Goal: Book appointment/travel/reservation

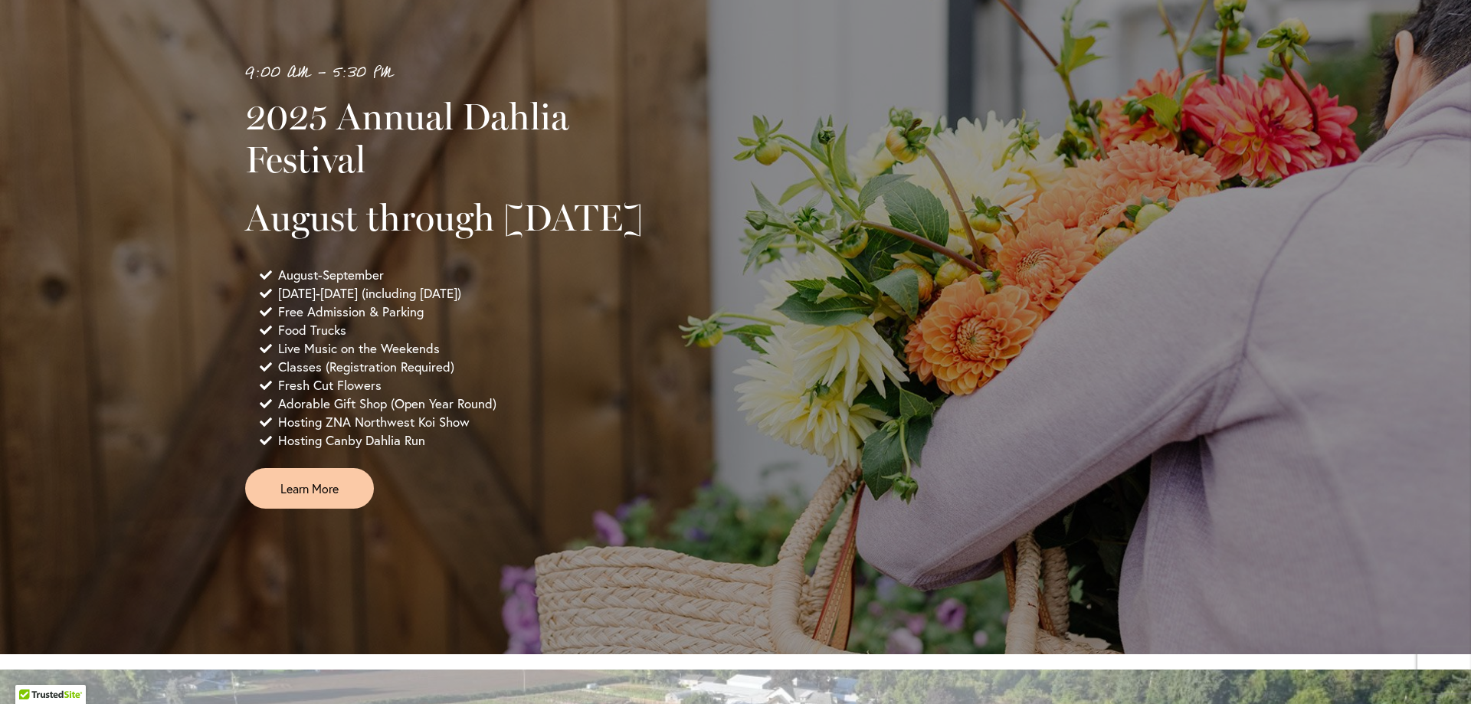
scroll to position [996, 0]
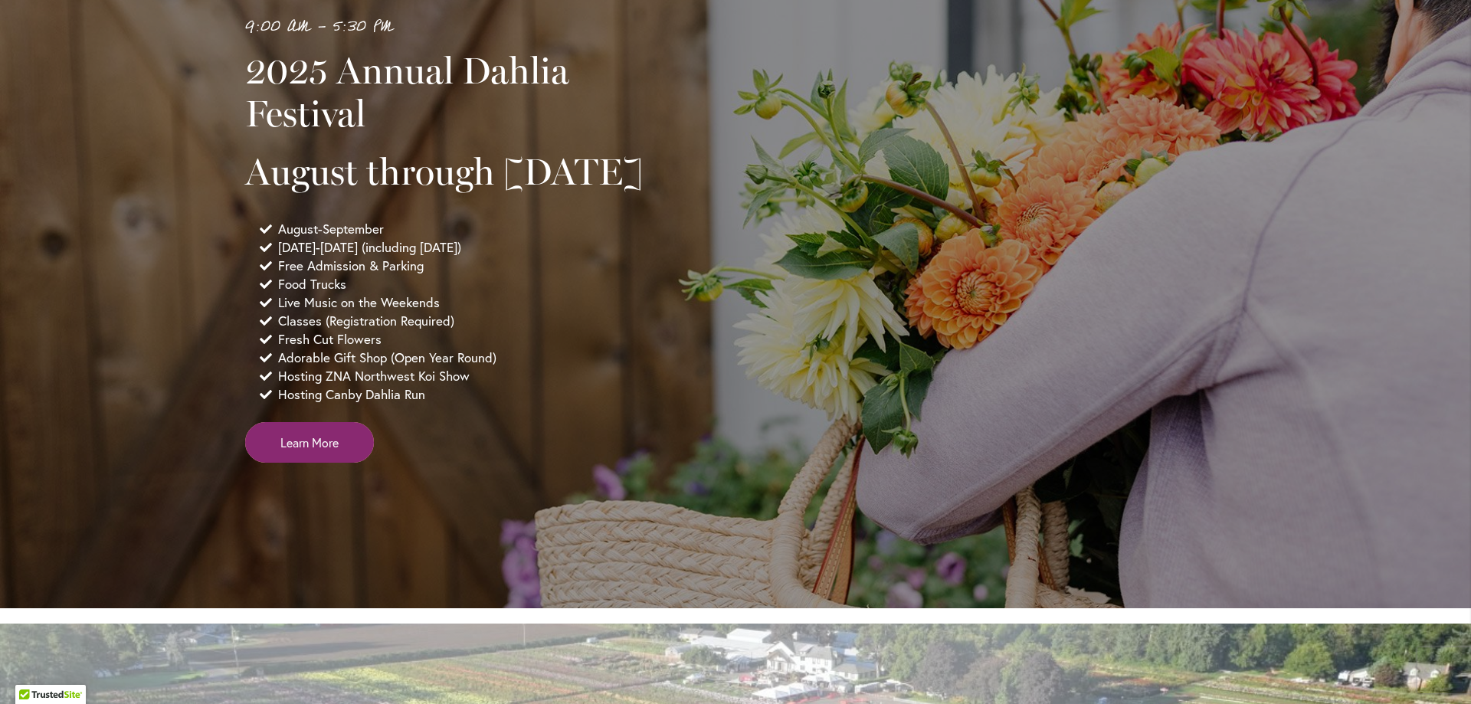
click at [319, 451] on span "Learn More" at bounding box center [309, 443] width 58 height 18
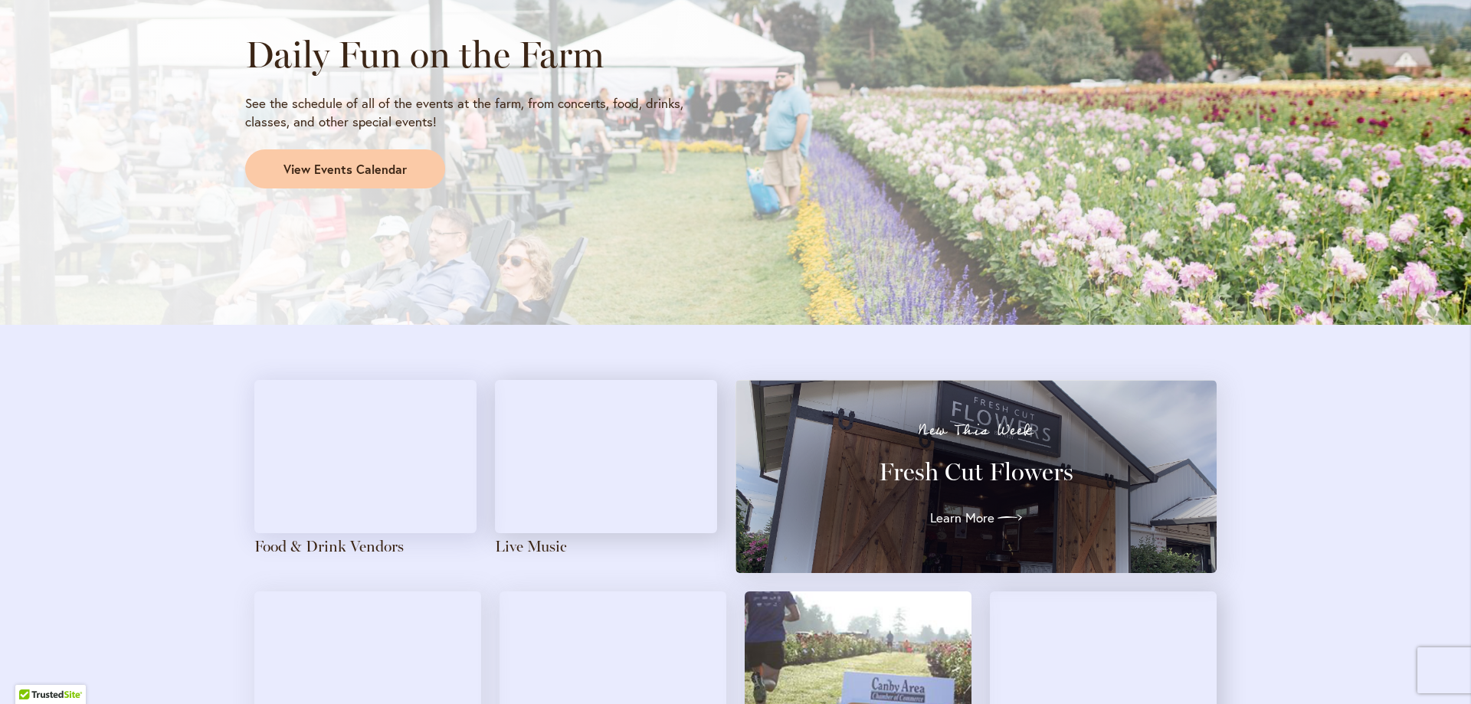
scroll to position [1409, 0]
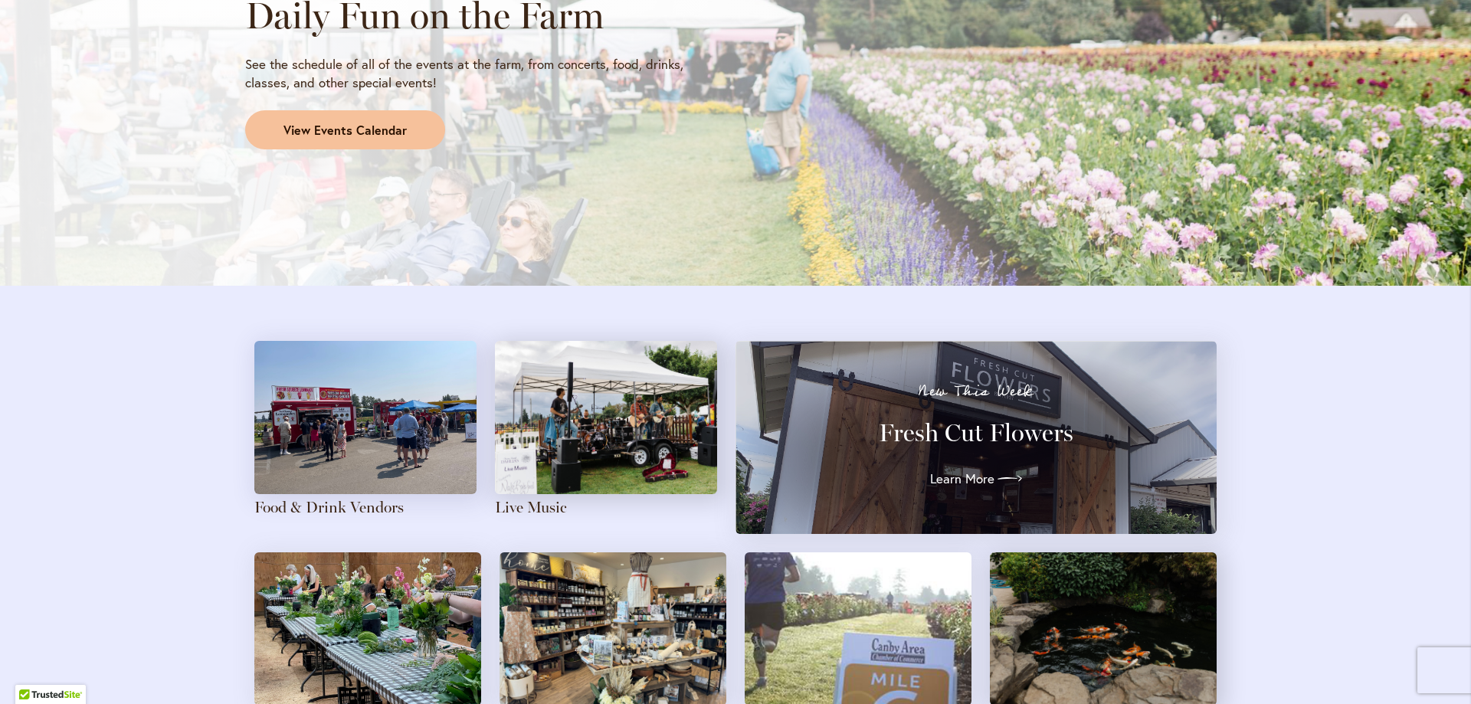
click at [302, 135] on span "View Events Calendar" at bounding box center [345, 131] width 123 height 18
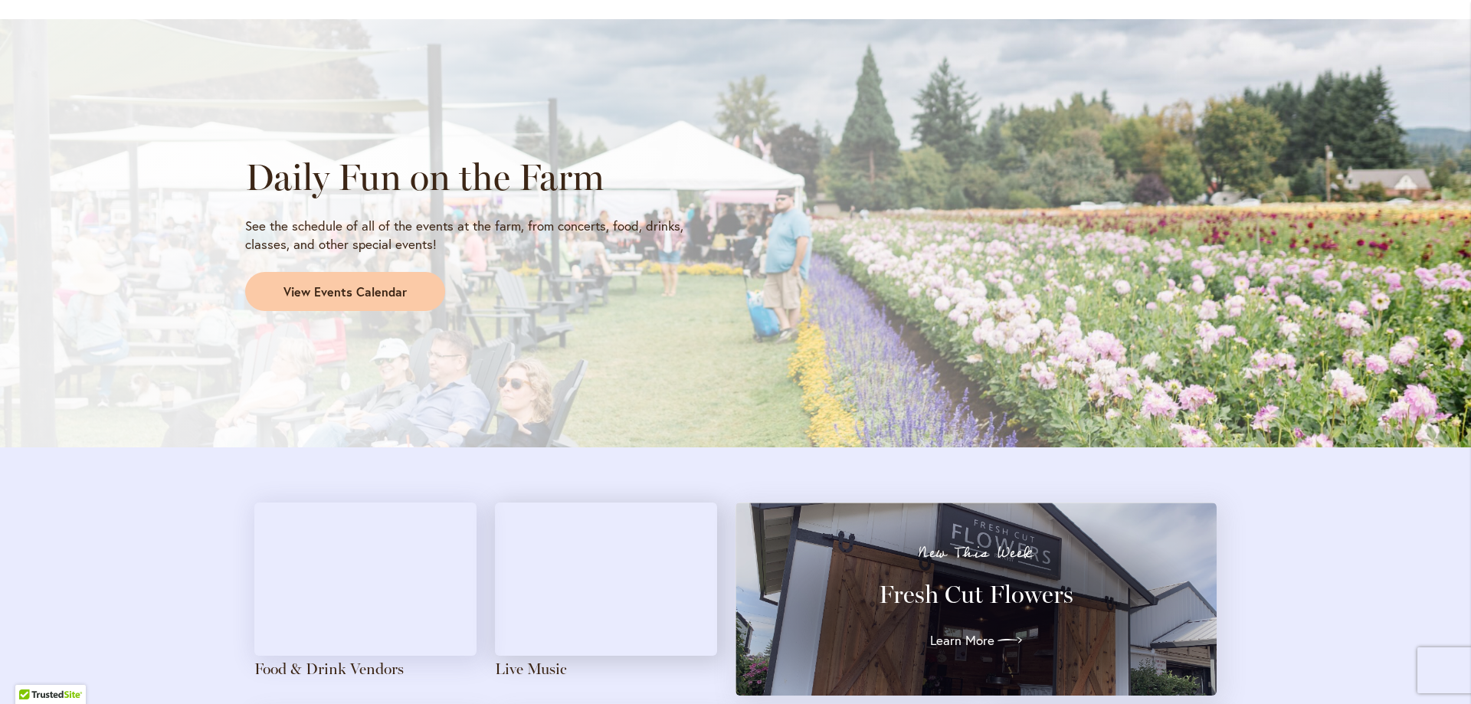
scroll to position [1303, 0]
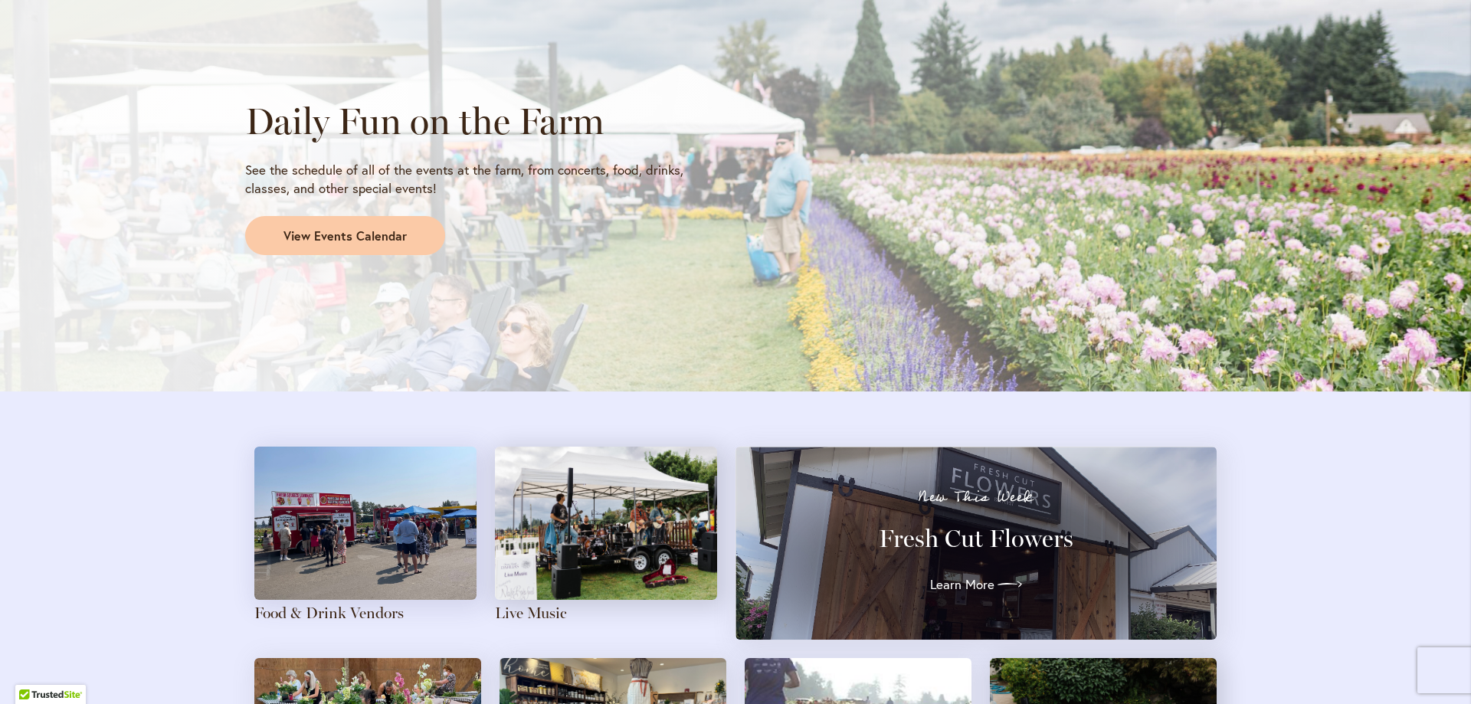
click at [336, 540] on img at bounding box center [365, 523] width 222 height 153
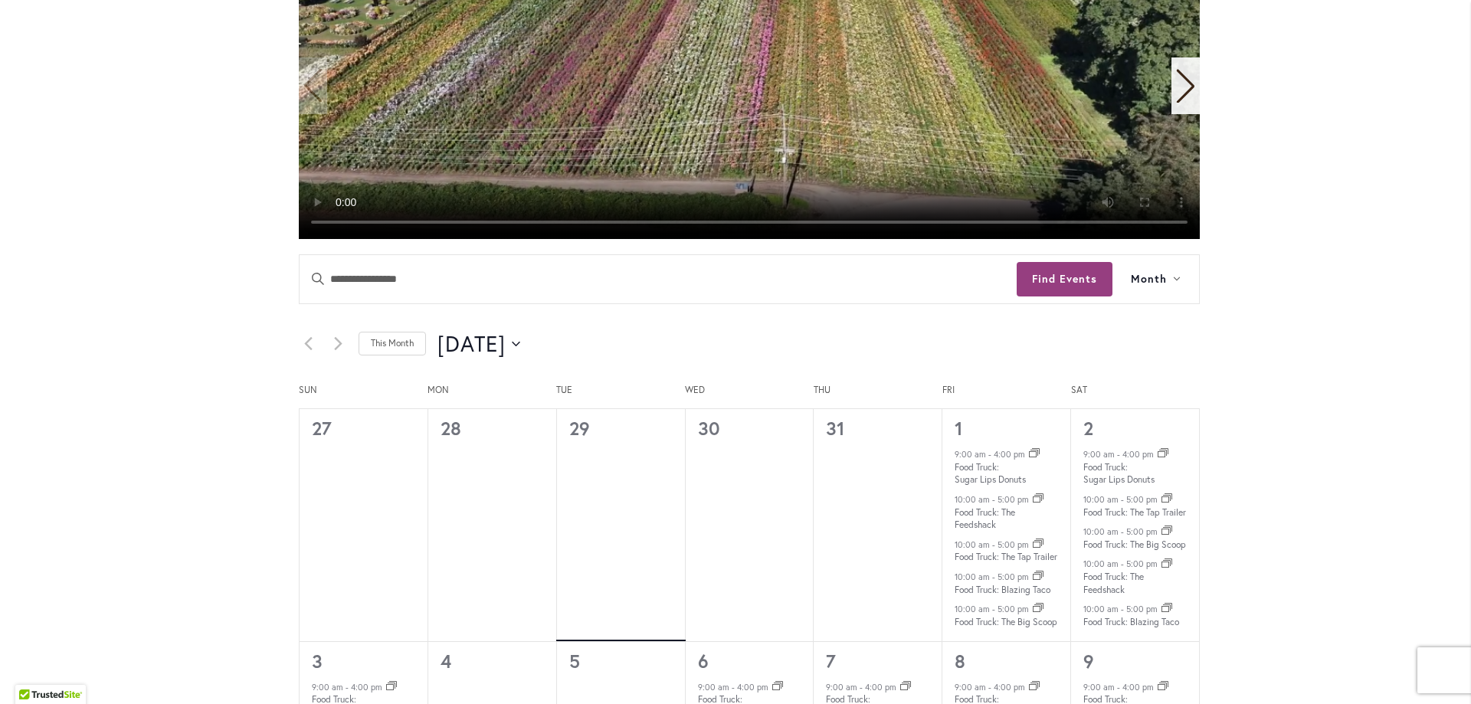
scroll to position [613, 0]
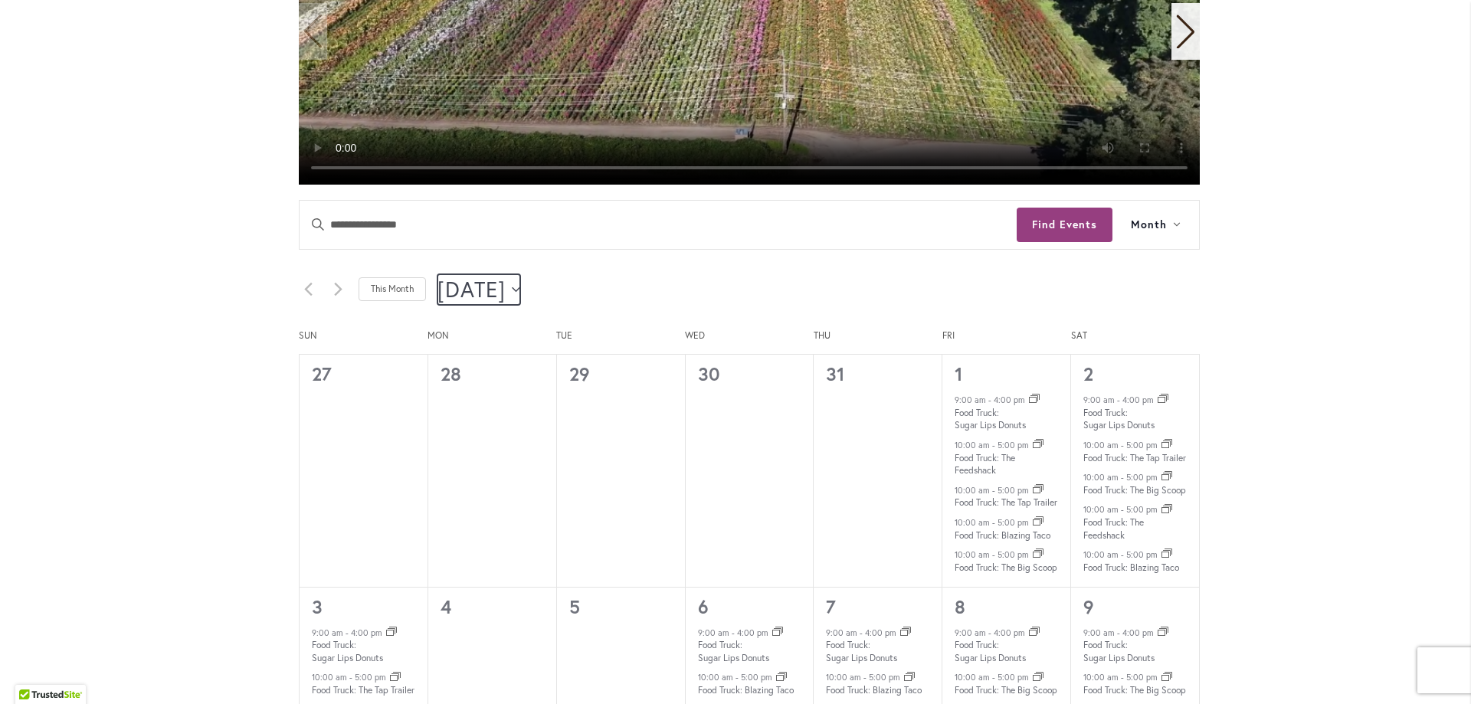
click at [520, 287] on icon "Click to toggle datepicker" at bounding box center [516, 290] width 8 height 6
click at [472, 454] on span "Sep" at bounding box center [481, 449] width 63 height 36
type input "********"
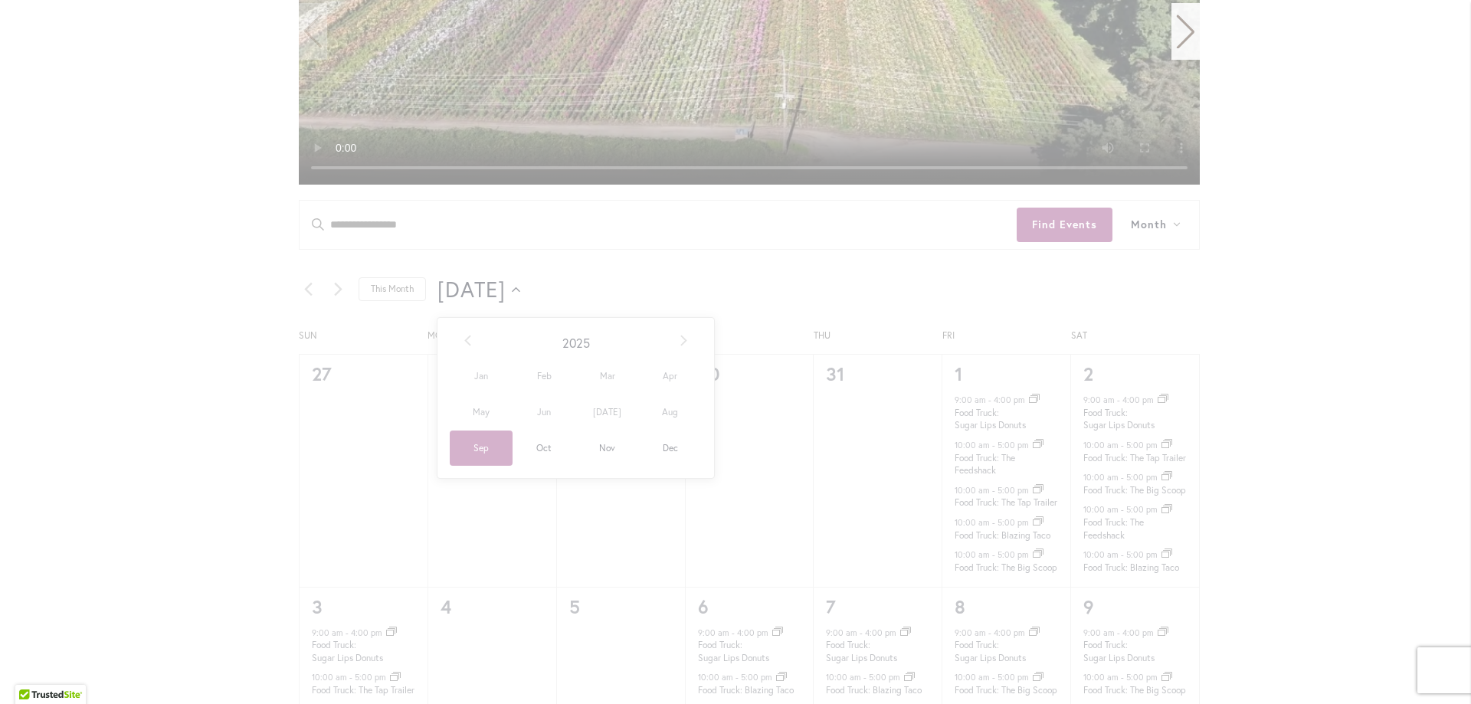
scroll to position [0, 53]
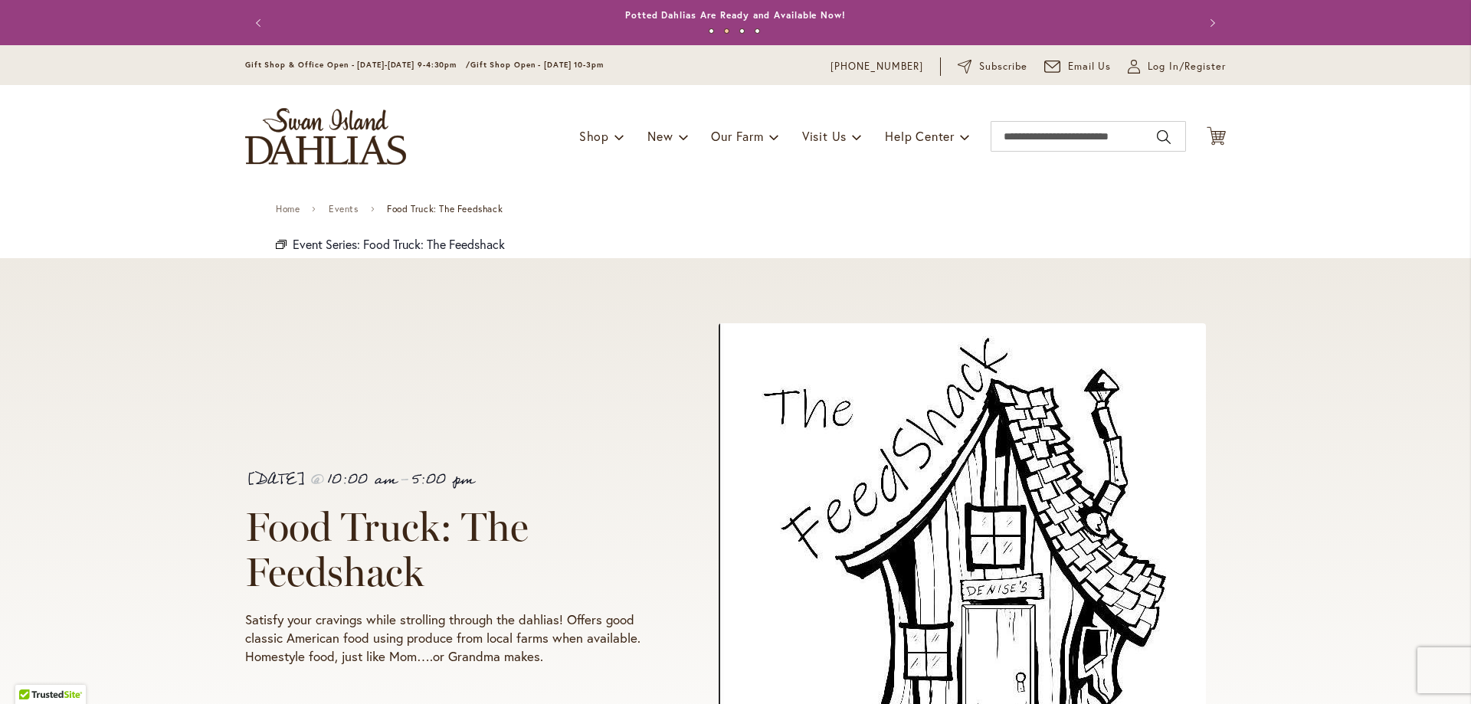
scroll to position [1686, 0]
